Goal: Task Accomplishment & Management: Use online tool/utility

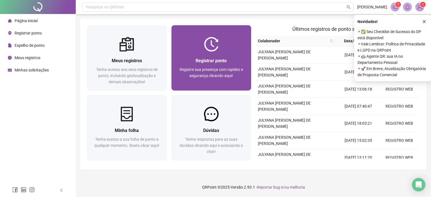
click at [203, 62] on span "Registrar ponto" at bounding box center [211, 60] width 31 height 5
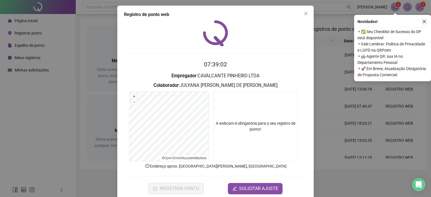
click at [424, 20] on icon "close" at bounding box center [425, 22] width 4 height 4
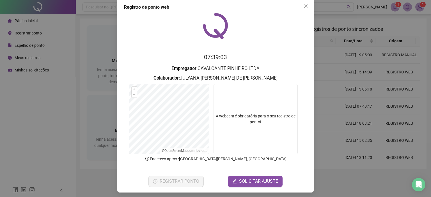
scroll to position [9, 0]
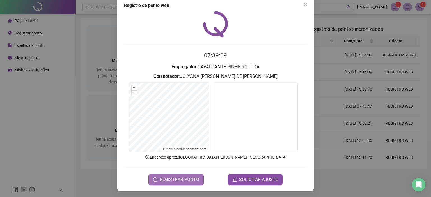
click at [195, 177] on span "REGISTRAR PONTO" at bounding box center [180, 180] width 40 height 7
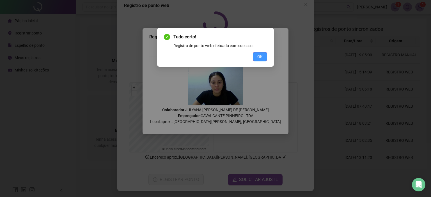
click at [259, 59] on span "OK" at bounding box center [259, 57] width 5 height 6
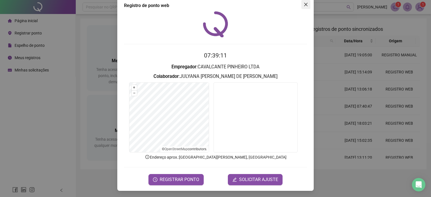
click at [302, 5] on span "Close" at bounding box center [306, 4] width 9 height 4
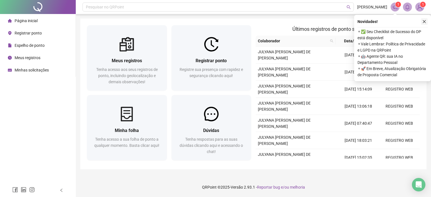
click at [424, 22] on icon "close" at bounding box center [424, 21] width 3 height 3
